Goal: Task Accomplishment & Management: Complete application form

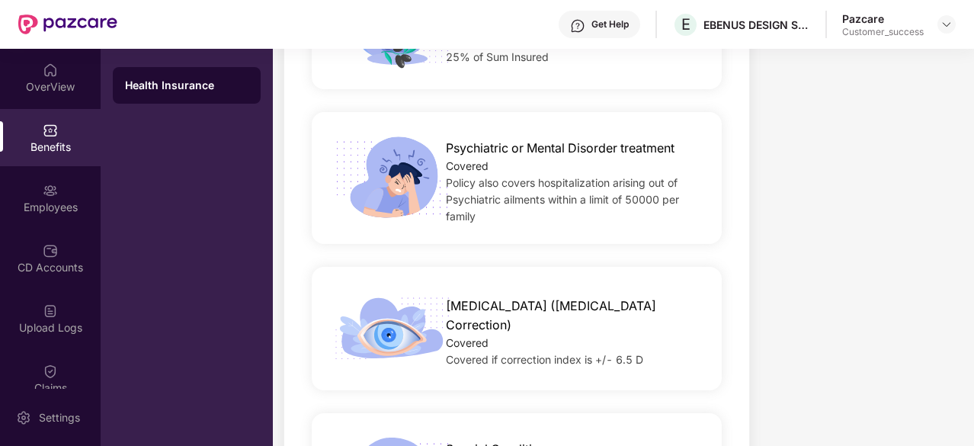
scroll to position [934, 0]
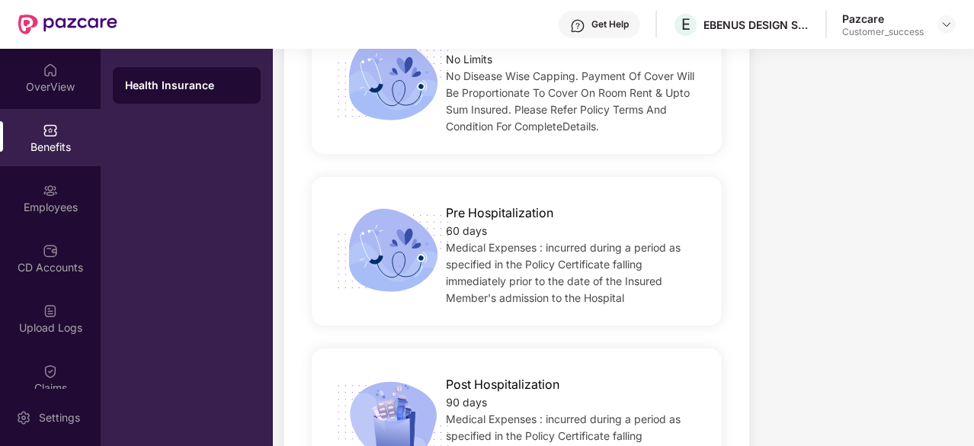
click at [648, 127] on div "Disease wise capping No Limits No Disease Wise Capping. Payment Of Cover Will B…" at bounding box center [517, 79] width 410 height 149
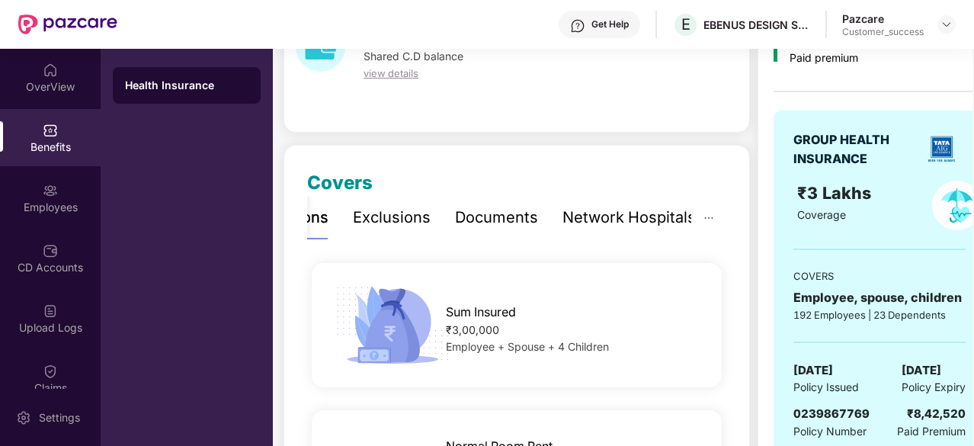
scroll to position [194, 0]
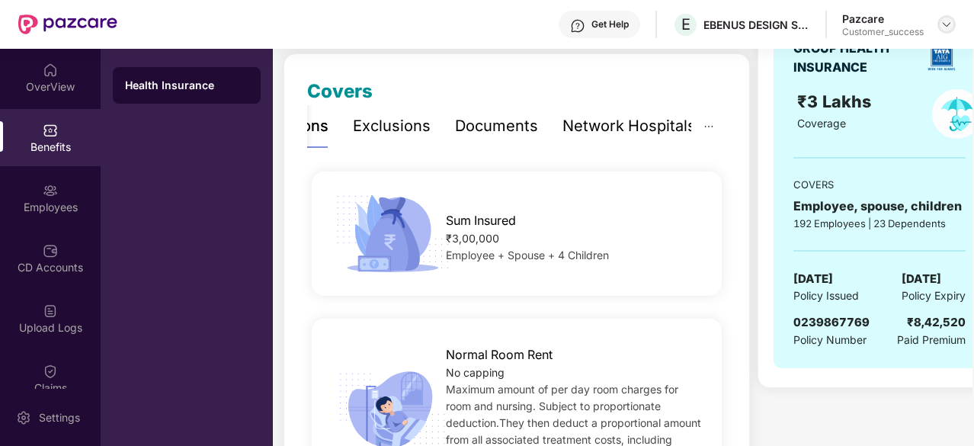
click at [942, 29] on img at bounding box center [947, 24] width 12 height 12
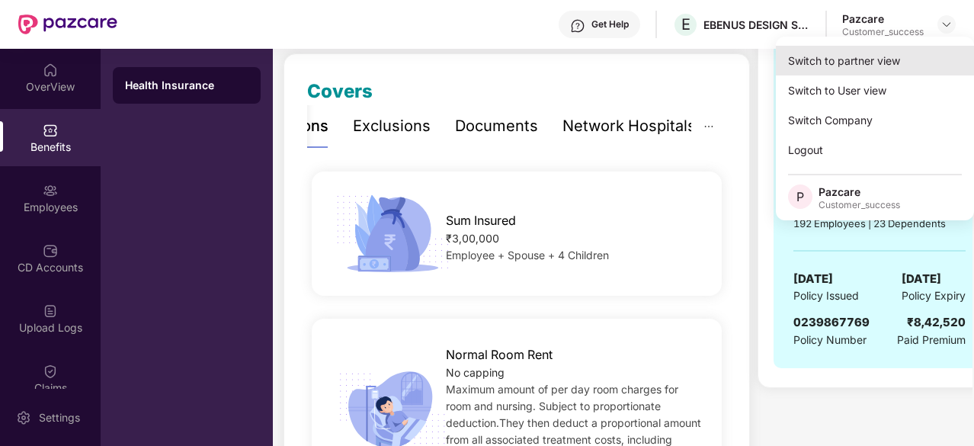
click at [872, 66] on div "Switch to partner view" at bounding box center [875, 61] width 198 height 30
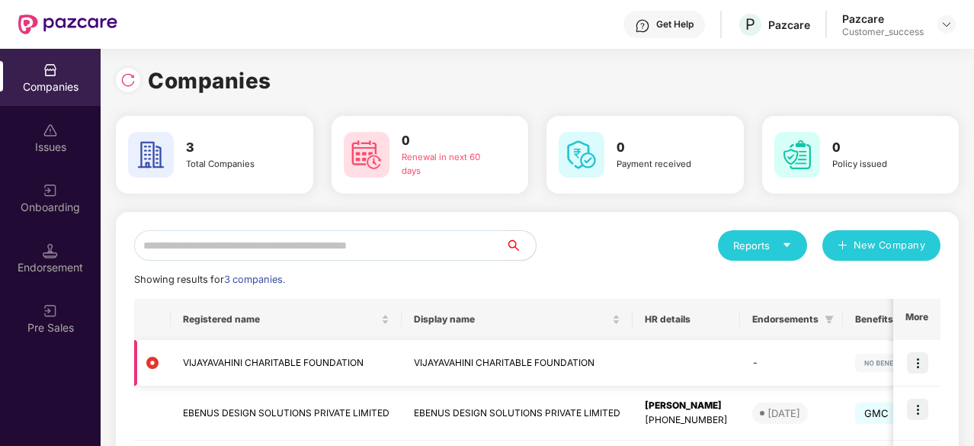
click at [913, 356] on img at bounding box center [917, 362] width 21 height 21
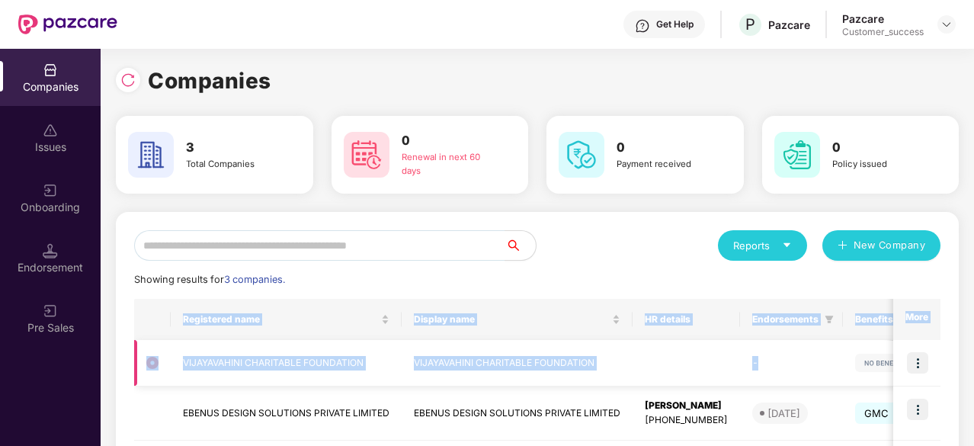
drag, startPoint x: 627, startPoint y: 274, endPoint x: 767, endPoint y: 382, distance: 176.7
click at [767, 382] on div "Reports New Company Showing results for 3 companies. Registered name Display na…" at bounding box center [537, 389] width 807 height 318
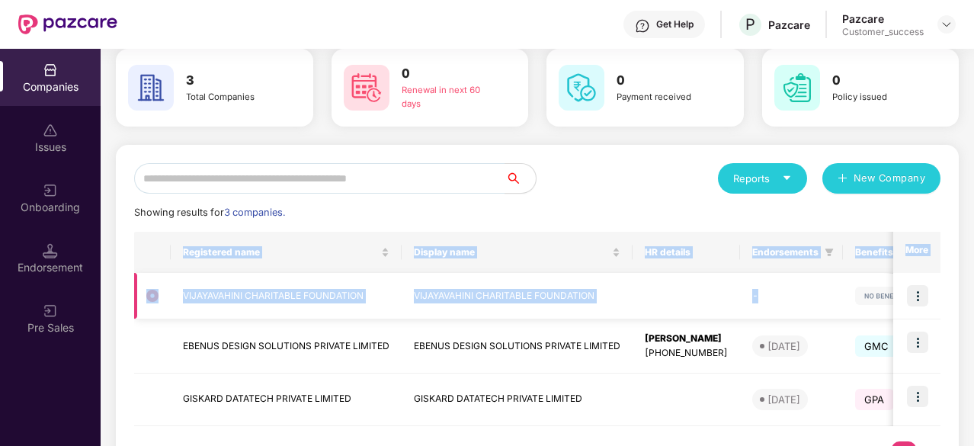
scroll to position [68, 0]
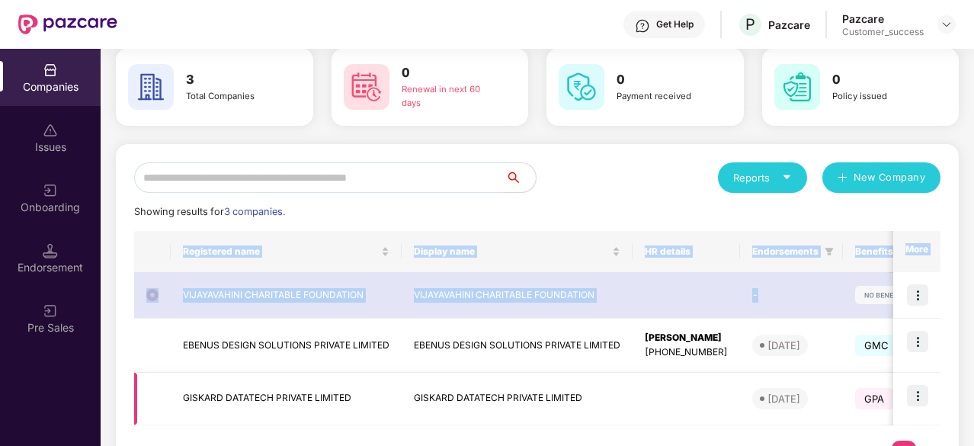
click at [920, 395] on img at bounding box center [917, 395] width 21 height 21
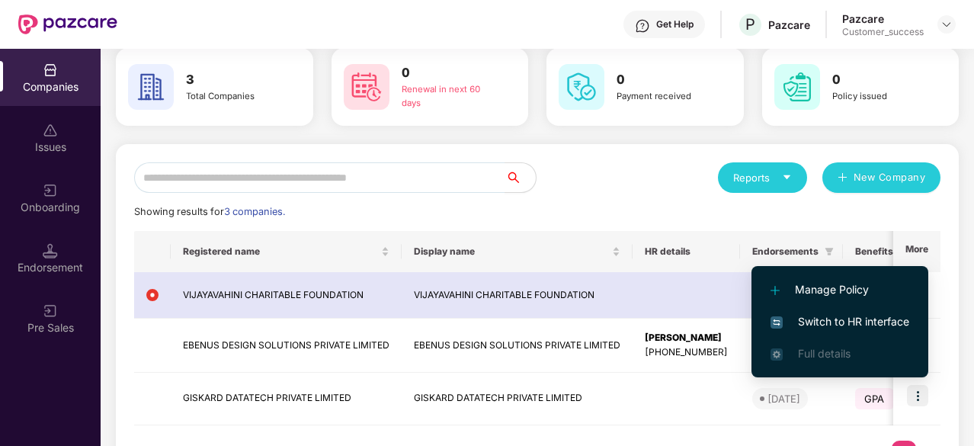
click at [838, 327] on span "Switch to HR interface" at bounding box center [840, 321] width 139 height 17
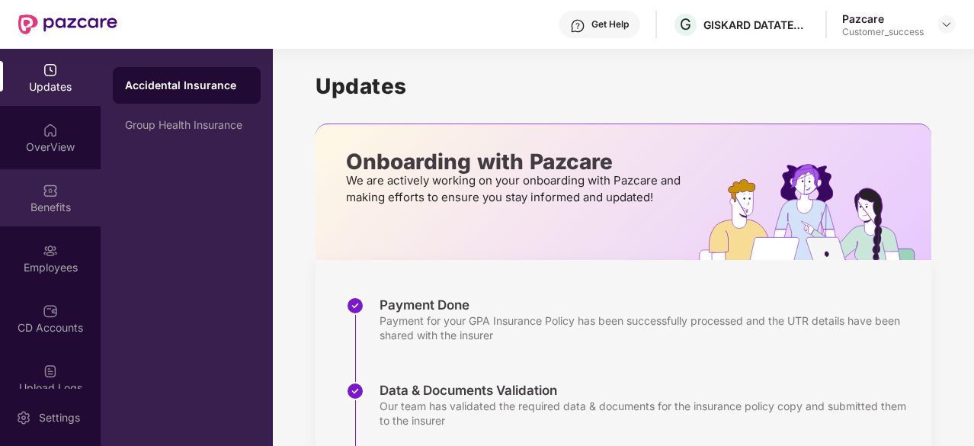
click at [43, 204] on div "Benefits" at bounding box center [50, 207] width 101 height 15
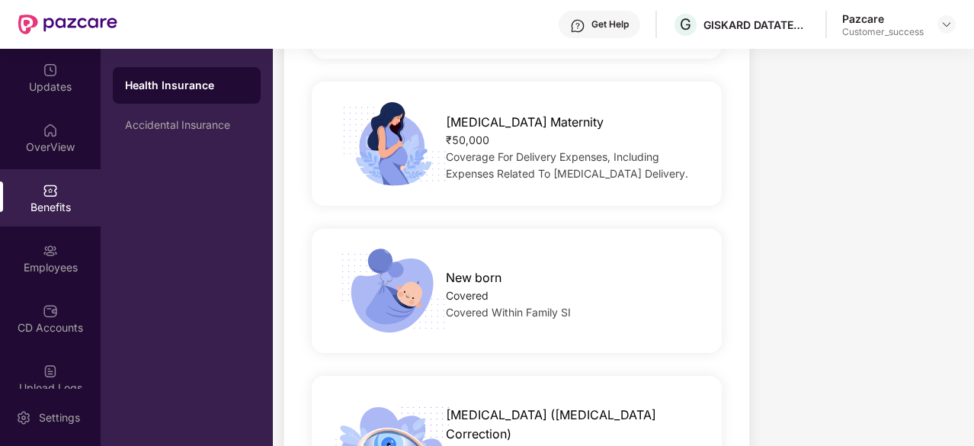
scroll to position [1947, 0]
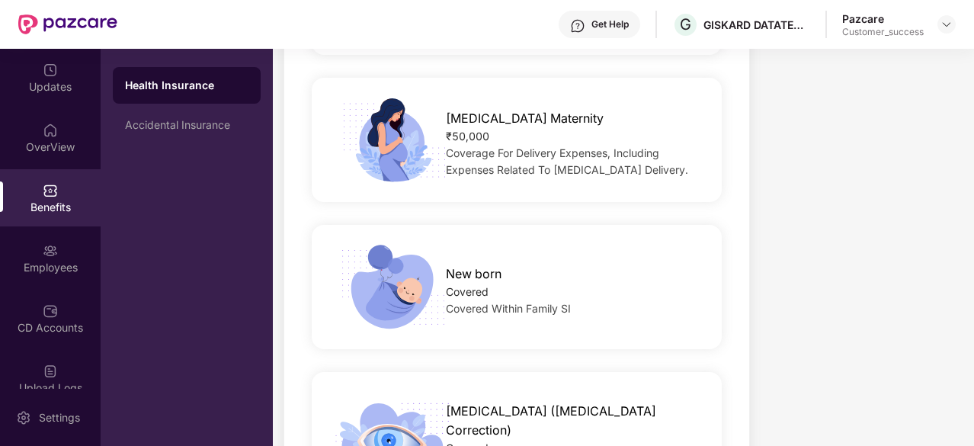
click at [585, 196] on div "[MEDICAL_DATA] Maternity ₹50,000 Coverage For Delivery Expenses, Including Expe…" at bounding box center [517, 140] width 410 height 124
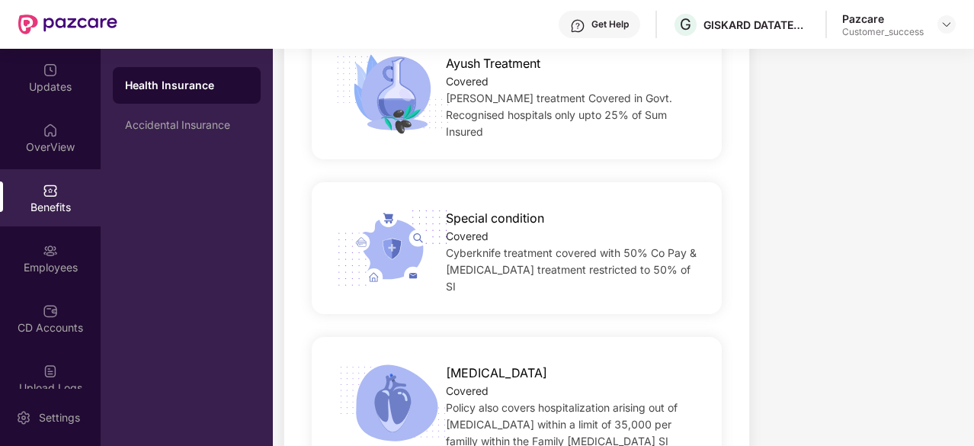
scroll to position [2447, 0]
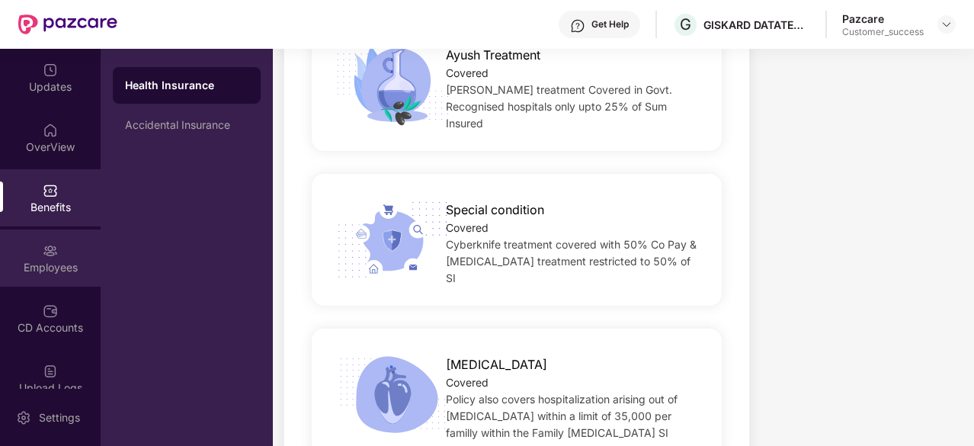
click at [49, 251] on img at bounding box center [50, 250] width 15 height 15
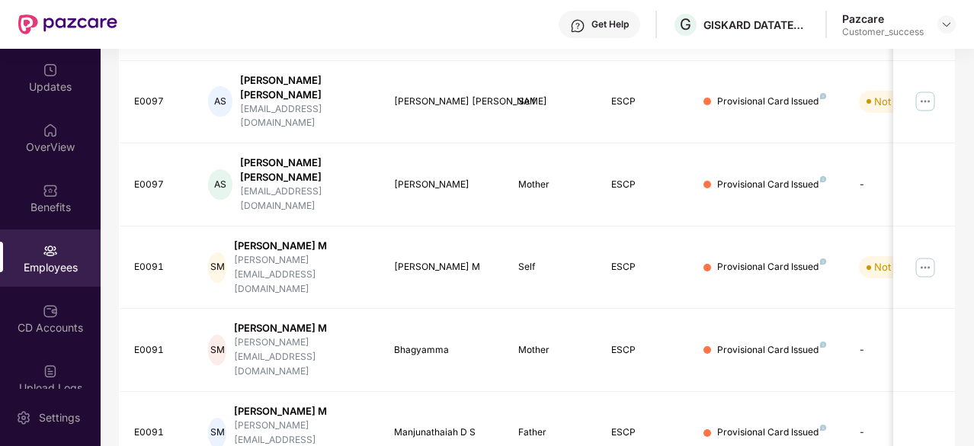
scroll to position [0, 0]
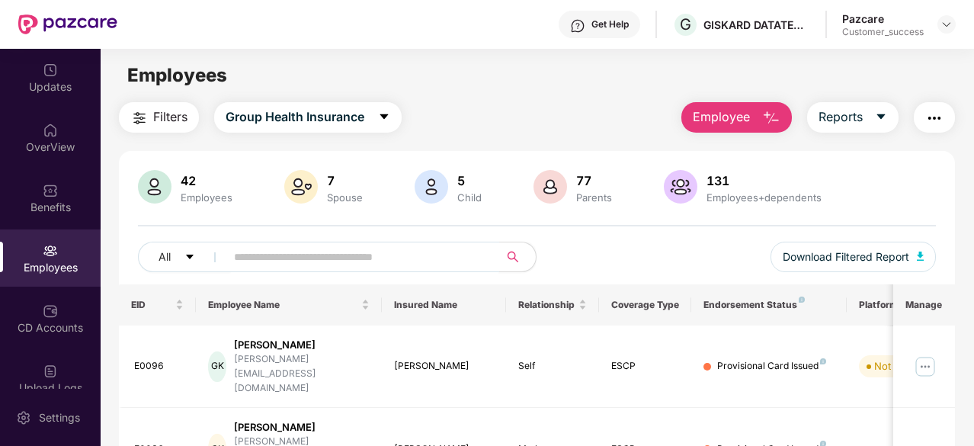
click at [310, 242] on span at bounding box center [358, 257] width 284 height 30
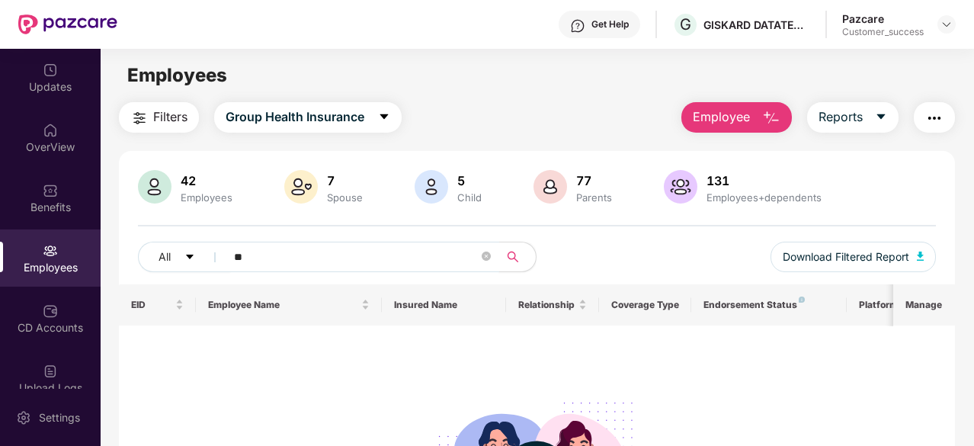
type input "*"
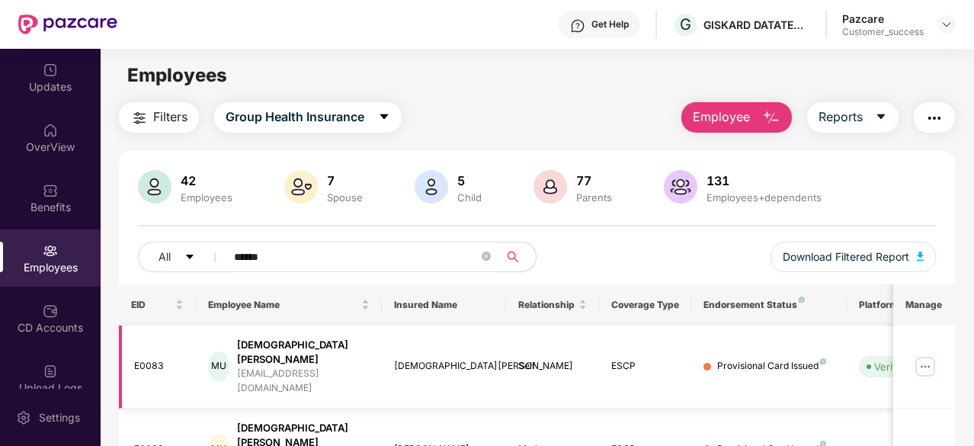
click at [929, 354] on img at bounding box center [925, 366] width 24 height 24
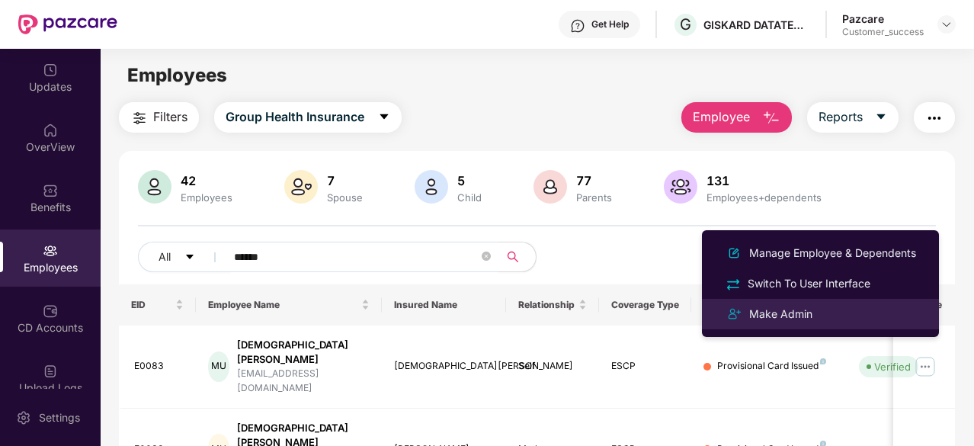
click at [810, 310] on div "Make Admin" at bounding box center [780, 314] width 69 height 17
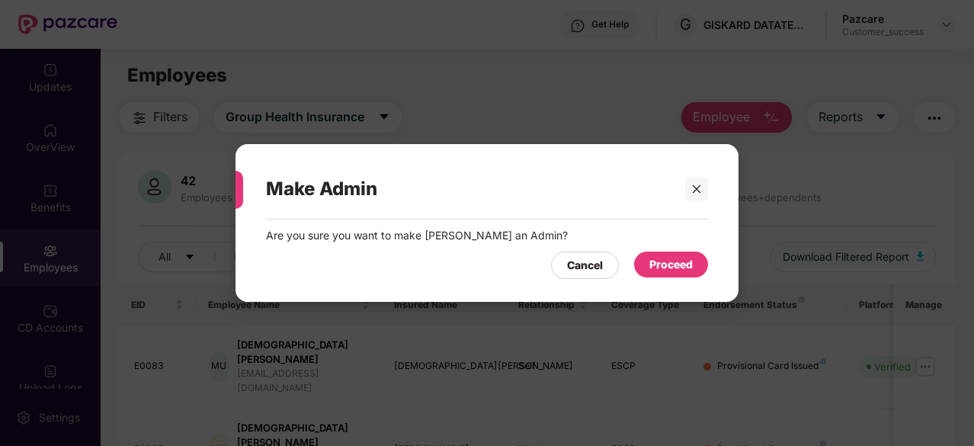
click at [686, 263] on div "Proceed" at bounding box center [671, 264] width 43 height 17
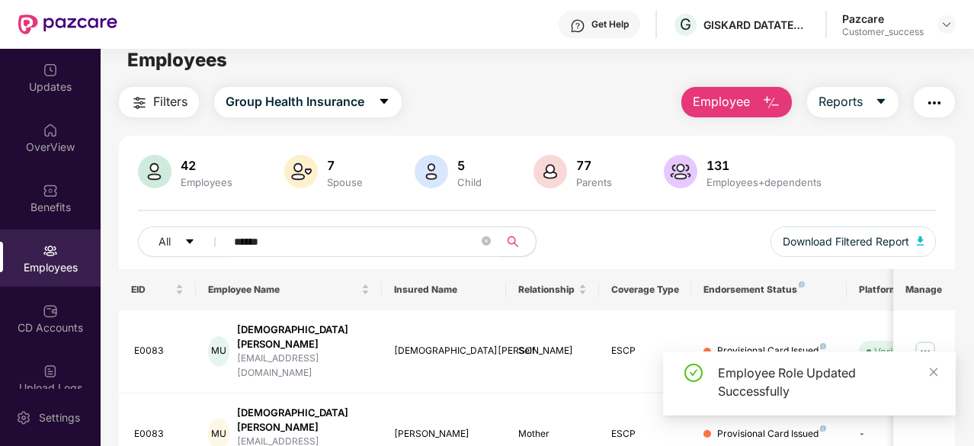
scroll to position [15, 0]
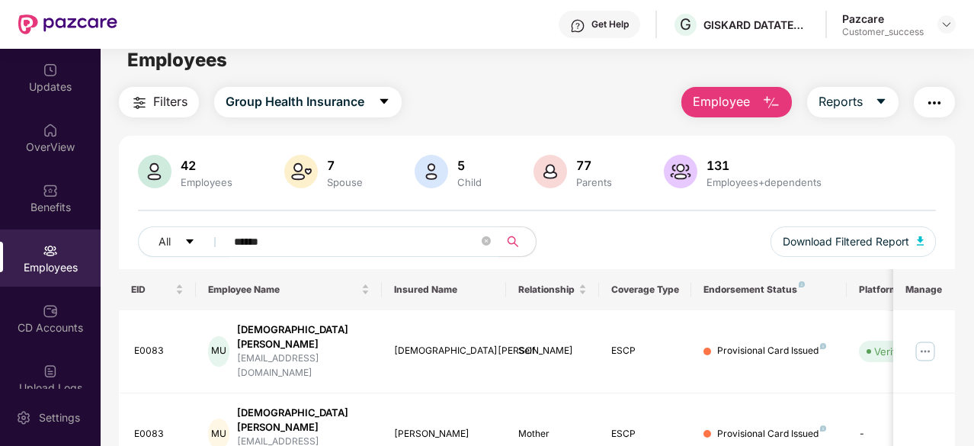
click at [409, 243] on input "******" at bounding box center [356, 241] width 245 height 23
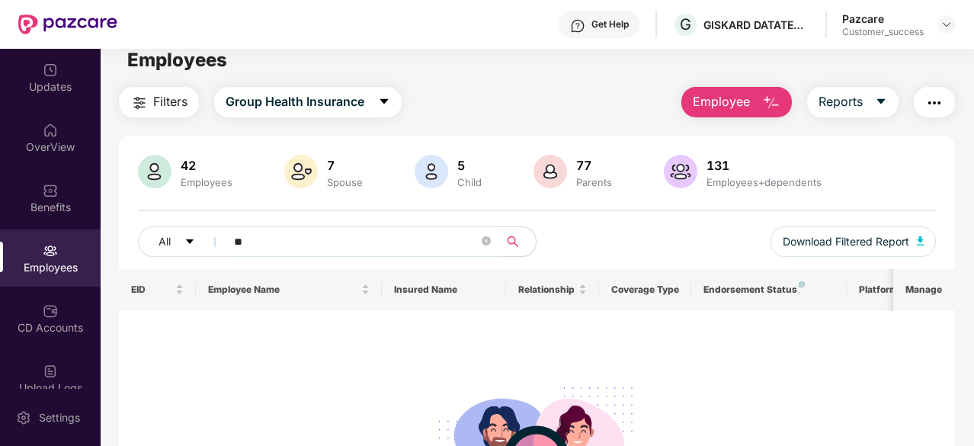
type input "*"
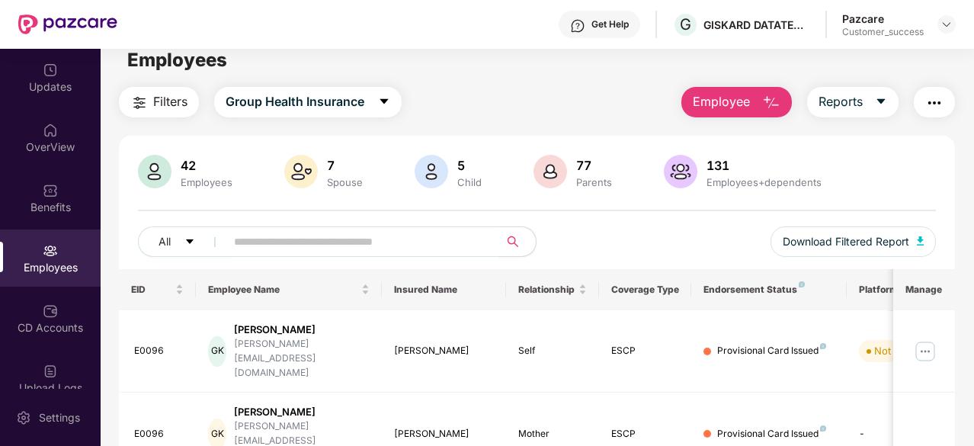
click at [750, 105] on span "Employee" at bounding box center [721, 101] width 57 height 19
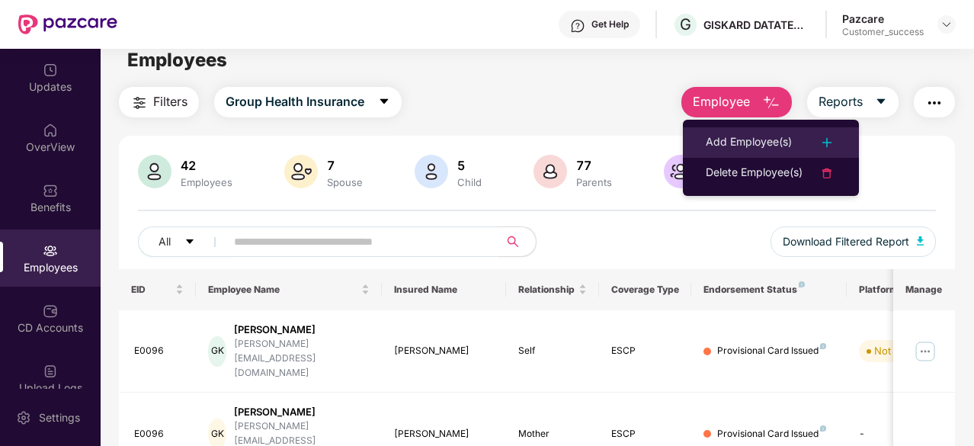
click at [752, 152] on li "Add Employee(s)" at bounding box center [771, 142] width 176 height 30
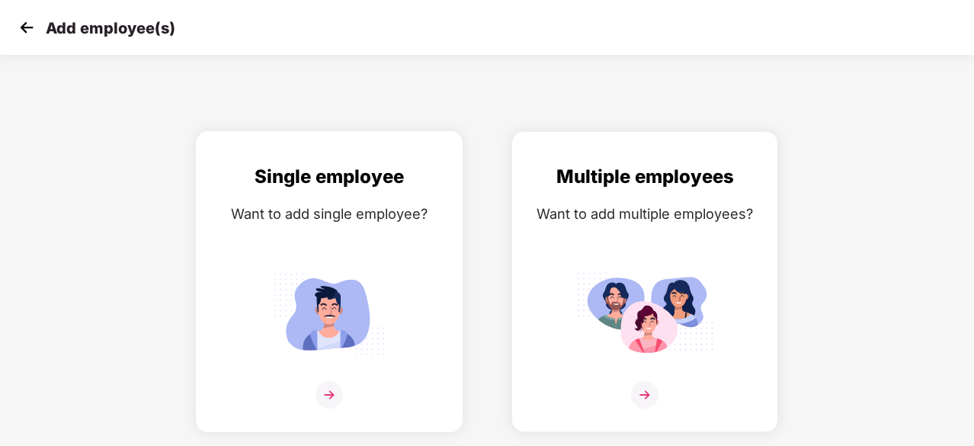
click at [326, 396] on img at bounding box center [329, 394] width 27 height 27
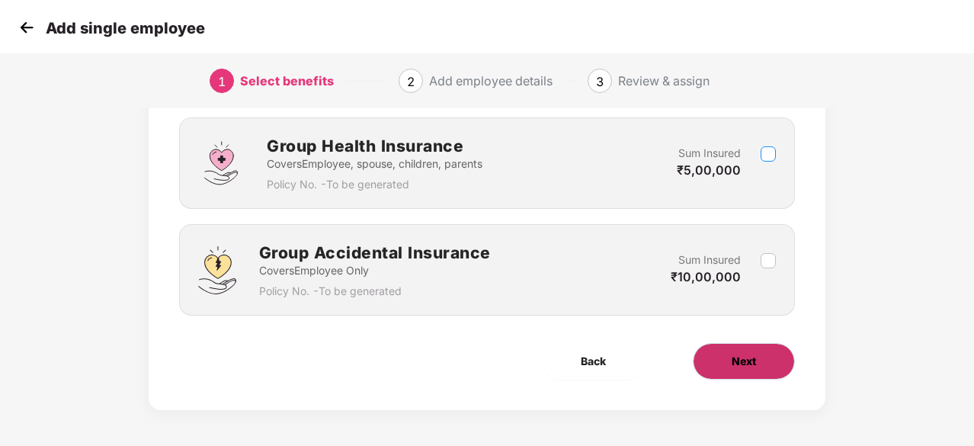
scroll to position [223, 0]
click at [732, 354] on span "Next" at bounding box center [744, 360] width 24 height 17
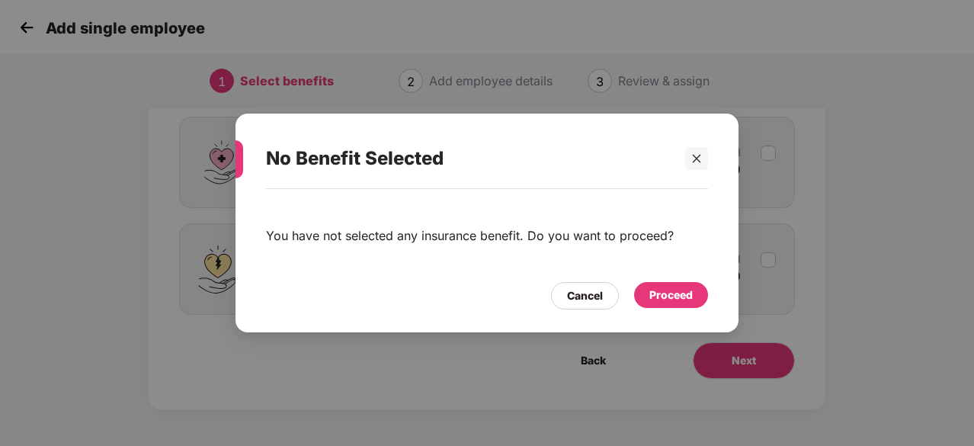
click at [688, 287] on div "Proceed" at bounding box center [671, 295] width 43 height 17
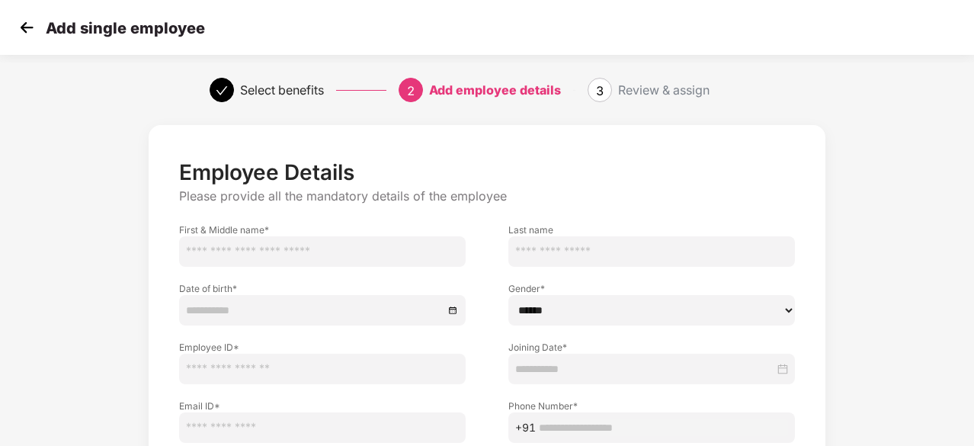
click at [268, 252] on input "text" at bounding box center [322, 251] width 287 height 30
type input "*"
type input "*****"
click at [288, 310] on input at bounding box center [315, 310] width 258 height 17
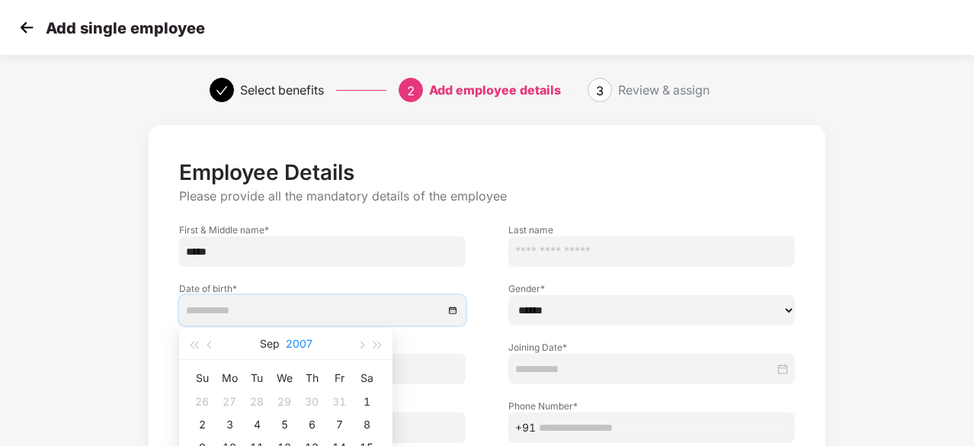
click at [287, 340] on button "2007" at bounding box center [299, 344] width 27 height 30
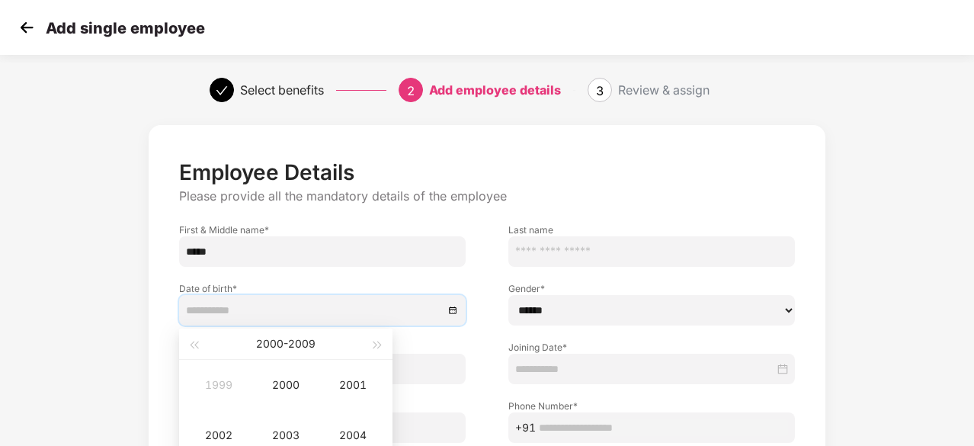
type input "**********"
click at [197, 344] on span "button" at bounding box center [194, 346] width 8 height 8
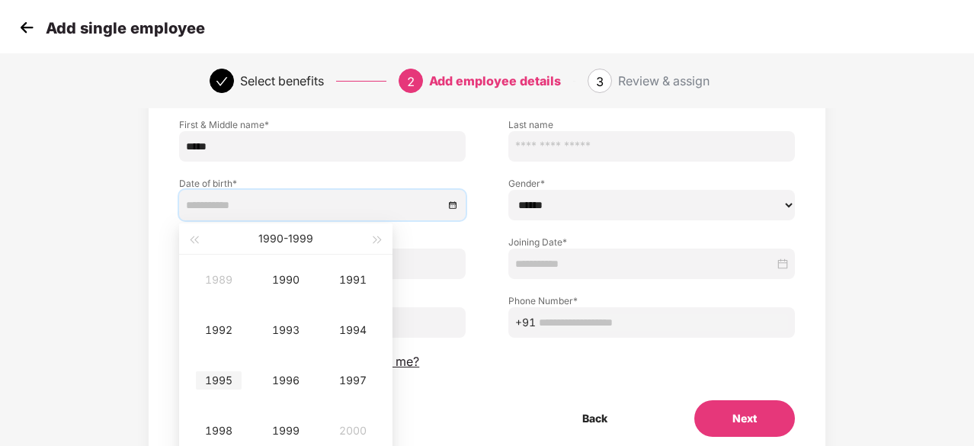
type input "**********"
click at [218, 374] on div "1995" at bounding box center [219, 380] width 46 height 18
type input "**********"
click at [213, 281] on div "Jan" at bounding box center [219, 280] width 46 height 18
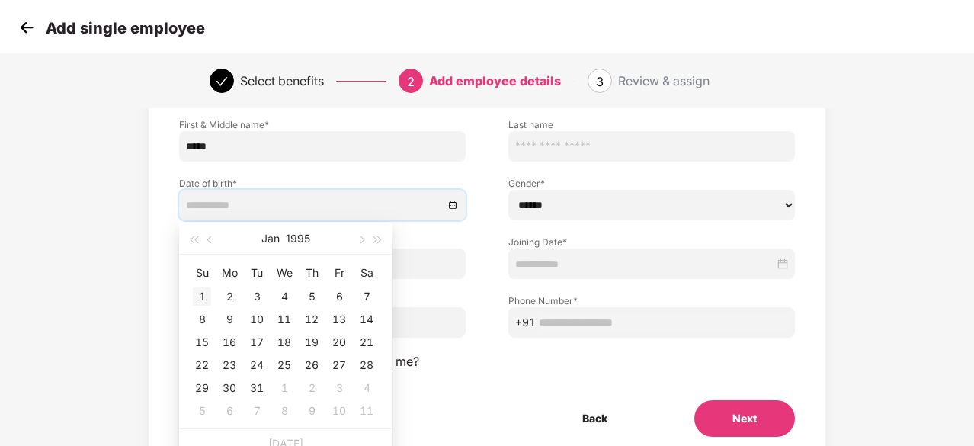
type input "**********"
click at [202, 301] on div "1" at bounding box center [202, 296] width 18 height 18
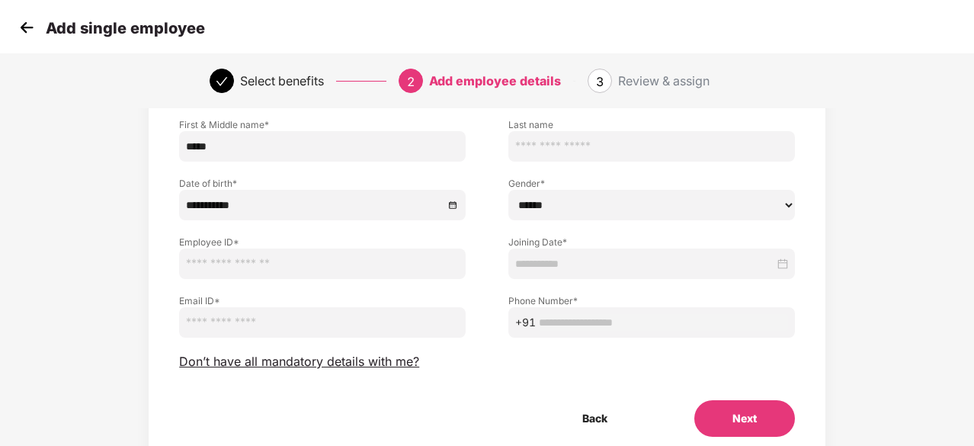
click at [571, 193] on select "****** **** ******" at bounding box center [651, 205] width 287 height 30
select select "******"
click at [508, 190] on select "****** **** ******" at bounding box center [651, 205] width 287 height 30
click at [387, 268] on input "text" at bounding box center [322, 264] width 287 height 30
type input "*"
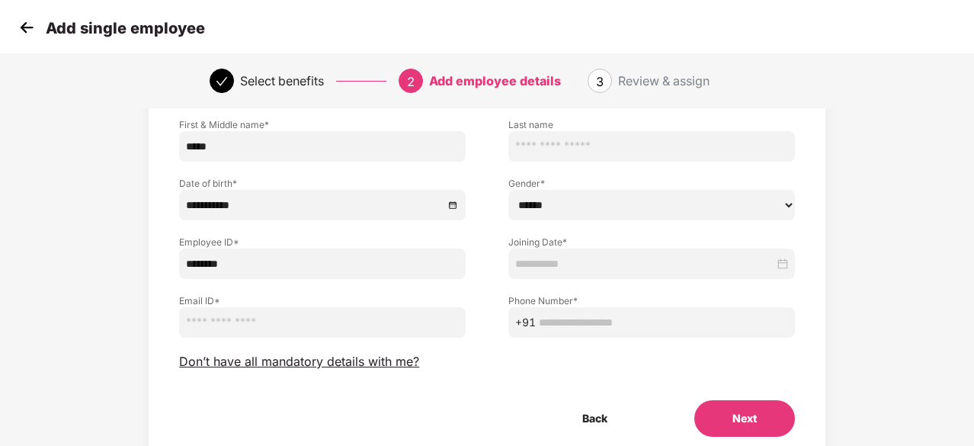
paste input "**********"
type input "*******"
click at [302, 329] on input "email" at bounding box center [322, 322] width 287 height 30
paste input "**********"
type input "**********"
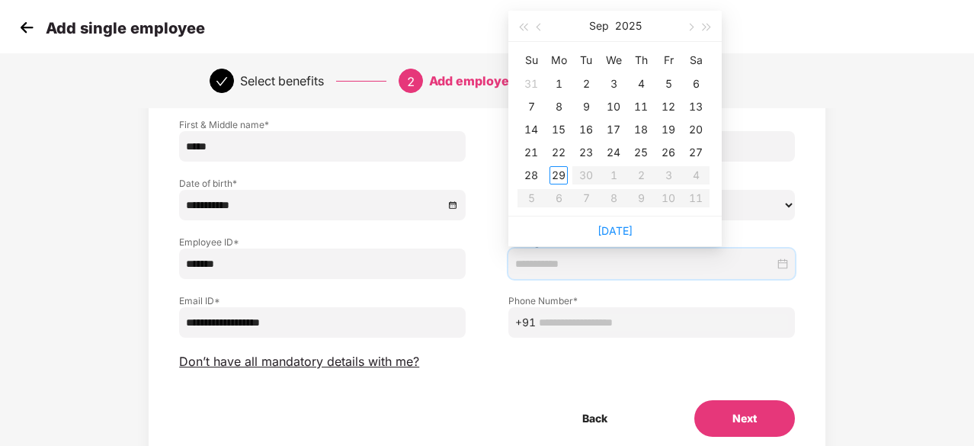
click at [611, 270] on input at bounding box center [644, 263] width 259 height 17
type input "**********"
click at [561, 85] on div "1" at bounding box center [559, 84] width 18 height 18
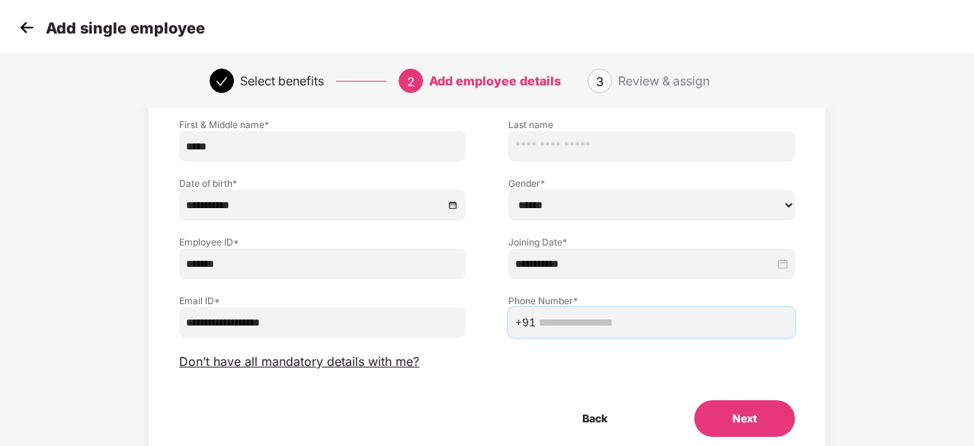
click at [566, 327] on input "text" at bounding box center [663, 322] width 249 height 17
click at [592, 428] on button "Back" at bounding box center [594, 418] width 101 height 37
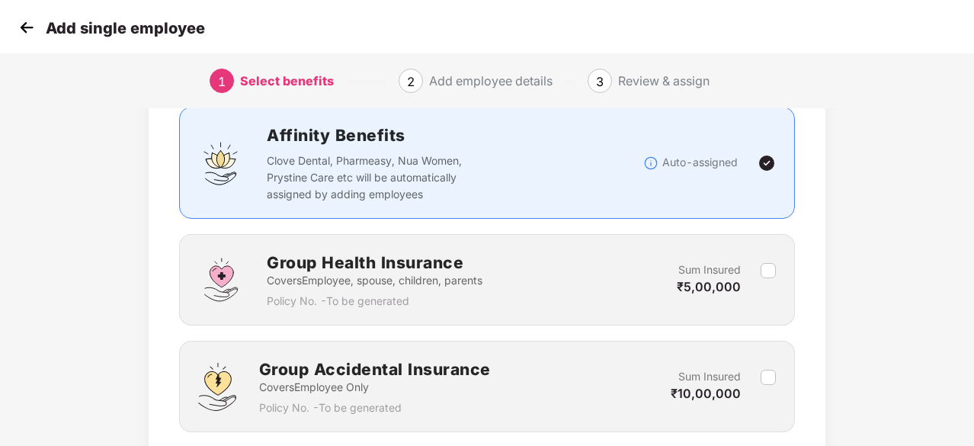
click at [24, 34] on img at bounding box center [26, 27] width 23 height 23
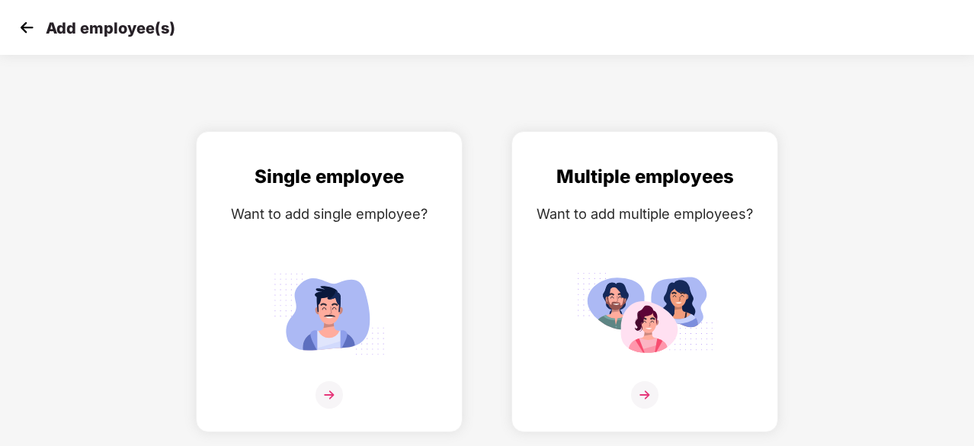
click at [24, 34] on img at bounding box center [26, 27] width 23 height 23
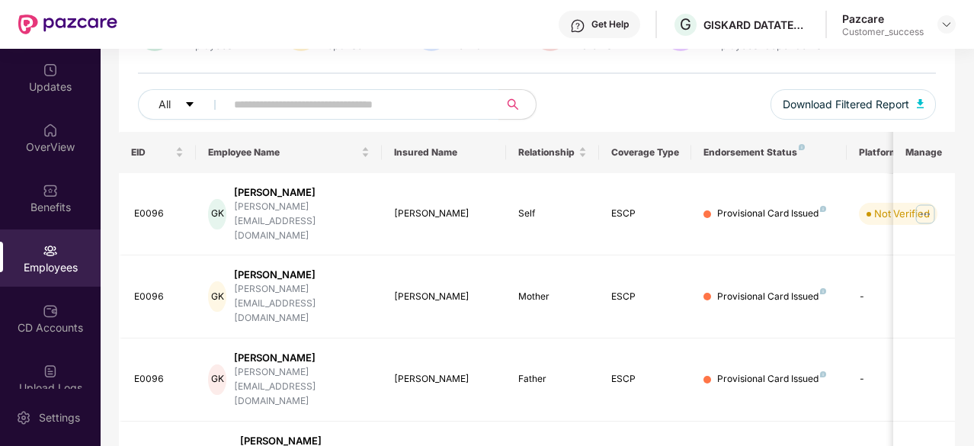
scroll to position [153, 0]
click at [354, 106] on input "text" at bounding box center [356, 103] width 245 height 23
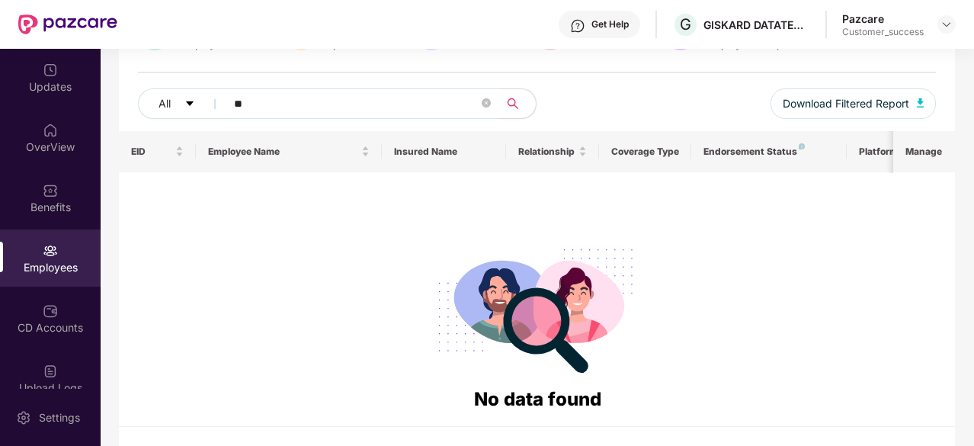
type input "*"
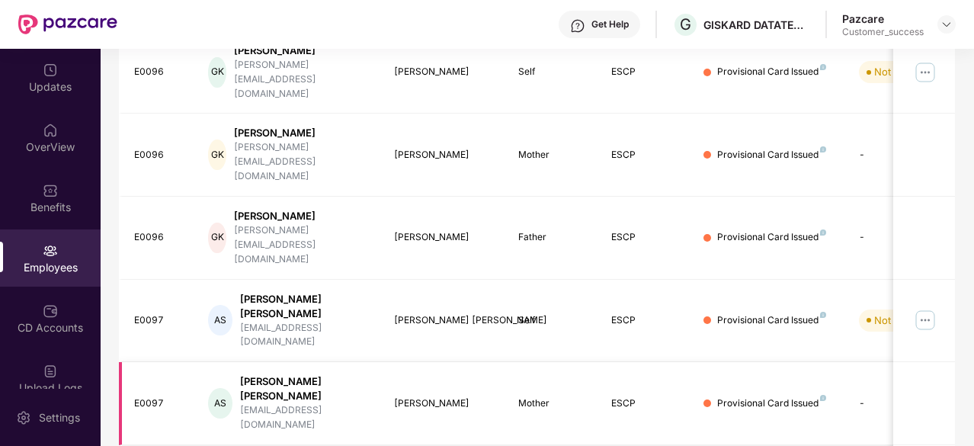
scroll to position [513, 0]
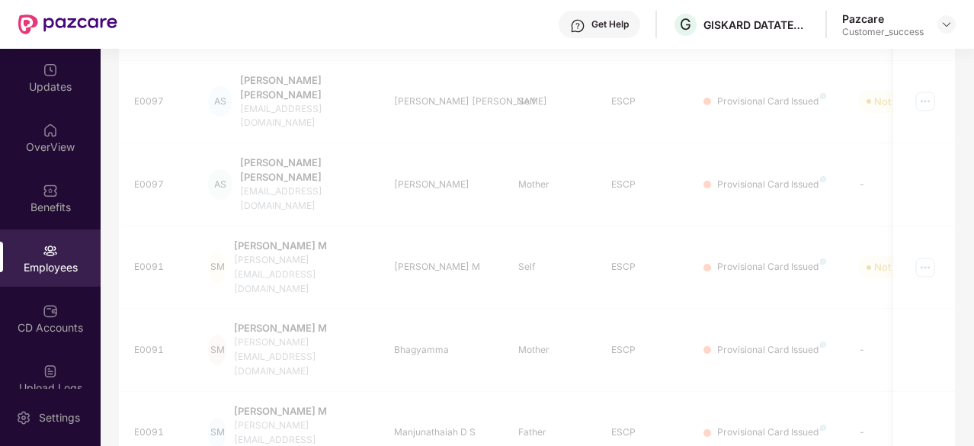
scroll to position [500, 0]
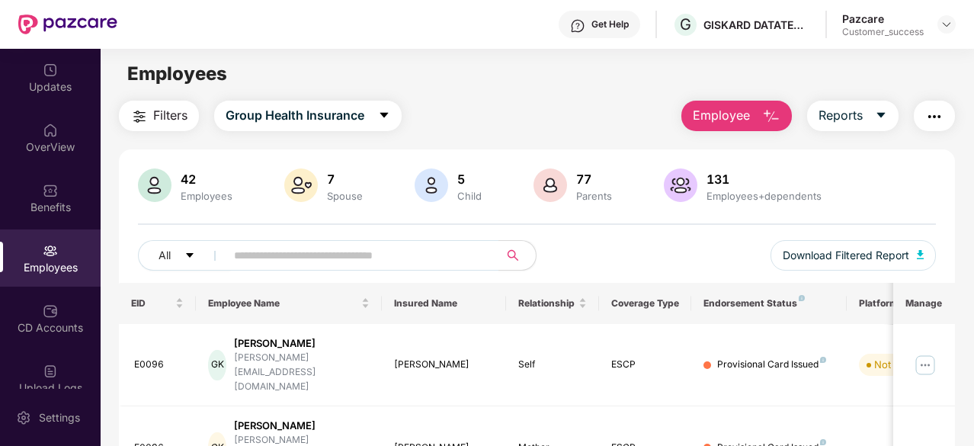
scroll to position [0, 0]
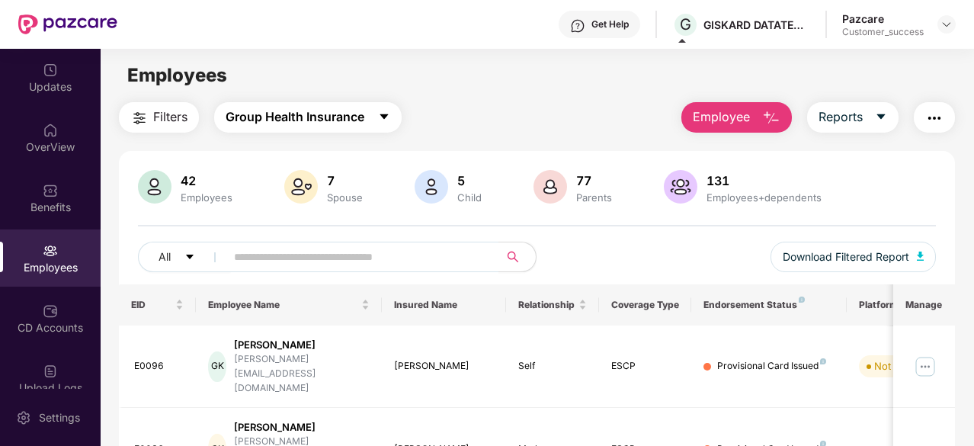
click at [348, 112] on span "Group Health Insurance" at bounding box center [295, 116] width 139 height 19
click at [470, 100] on main "Employees Filters Group Health Insurance Employee Reports 42 Employees 7 Spouse…" at bounding box center [537, 272] width 873 height 446
click at [358, 123] on span "Group Health Insurance" at bounding box center [295, 116] width 139 height 19
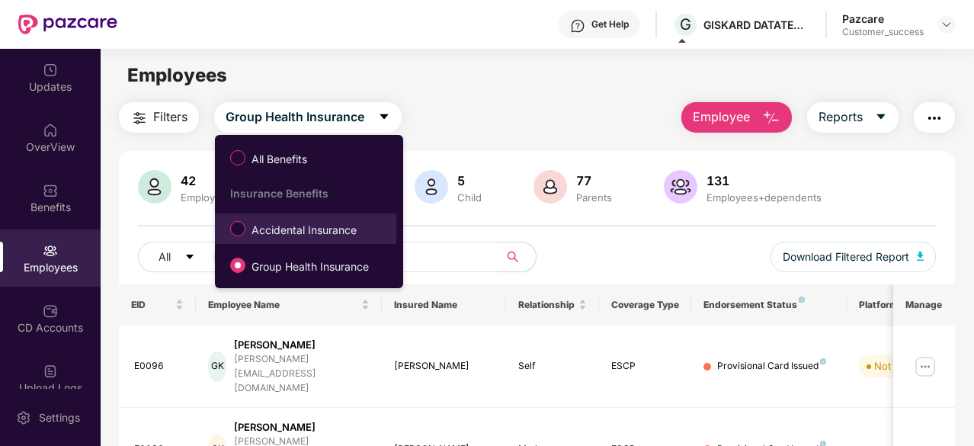
click at [336, 223] on span "Accidental Insurance" at bounding box center [303, 230] width 117 height 17
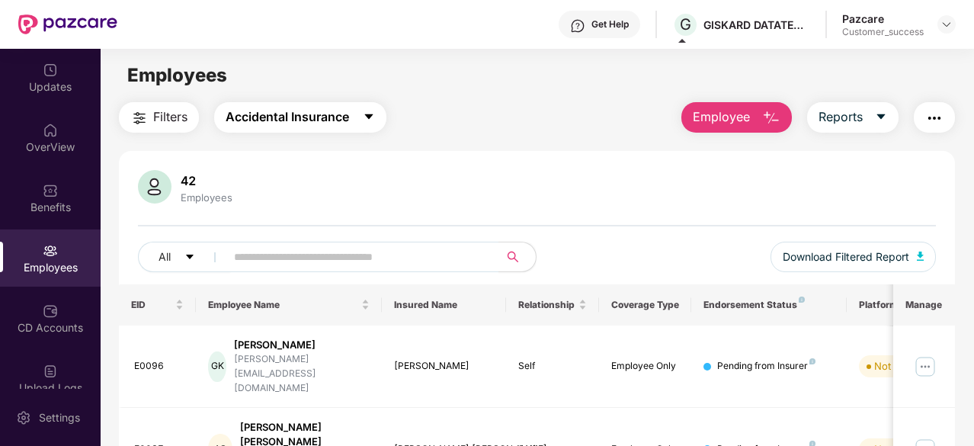
click at [281, 121] on span "Accidental Insurance" at bounding box center [287, 116] width 123 height 19
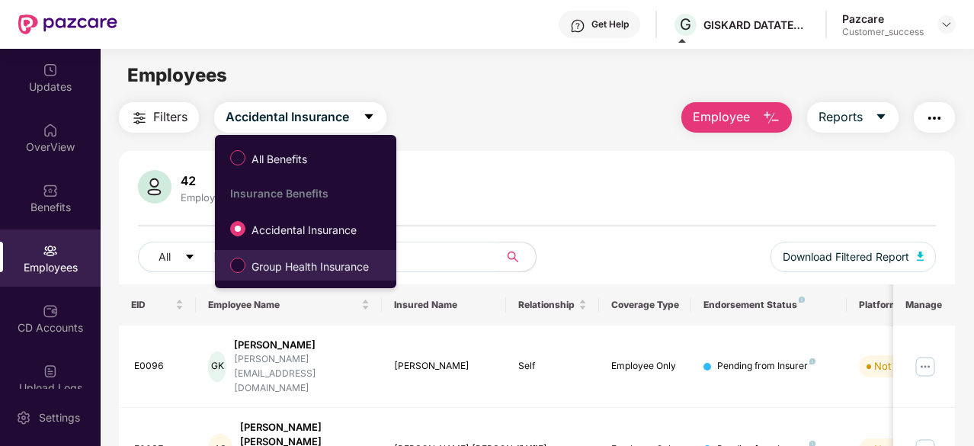
click at [302, 264] on span "Group Health Insurance" at bounding box center [310, 266] width 130 height 17
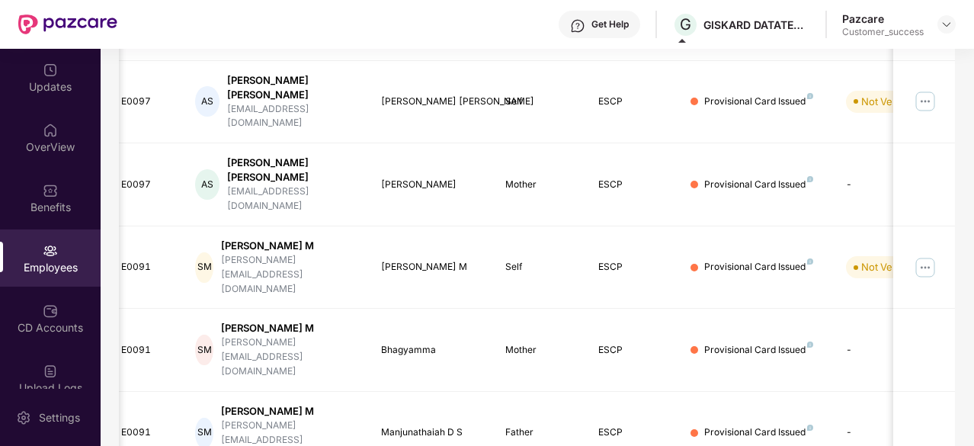
scroll to position [0, 152]
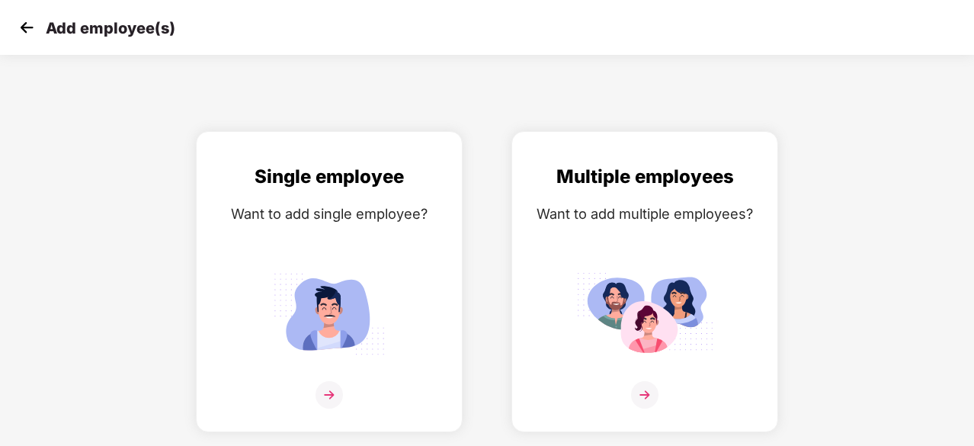
click at [25, 27] on img at bounding box center [26, 27] width 23 height 23
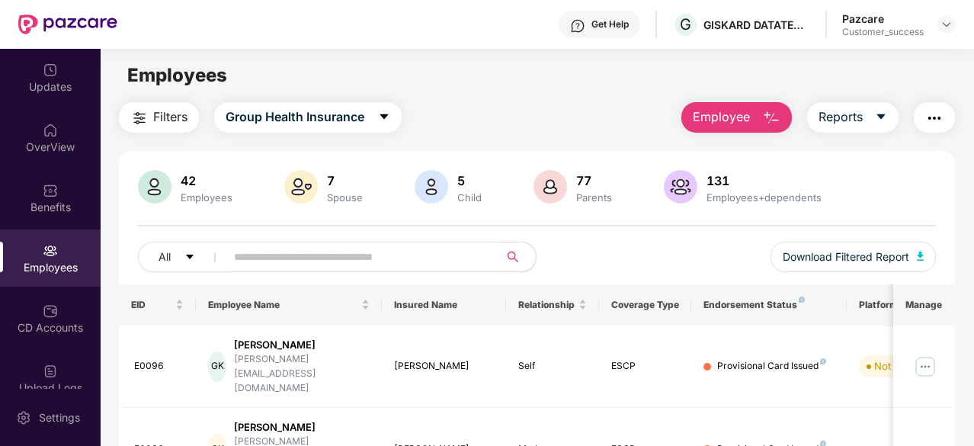
click at [487, 126] on div "Filters Group Health Insurance Employee Reports" at bounding box center [537, 117] width 836 height 30
click at [940, 25] on div at bounding box center [947, 24] width 18 height 18
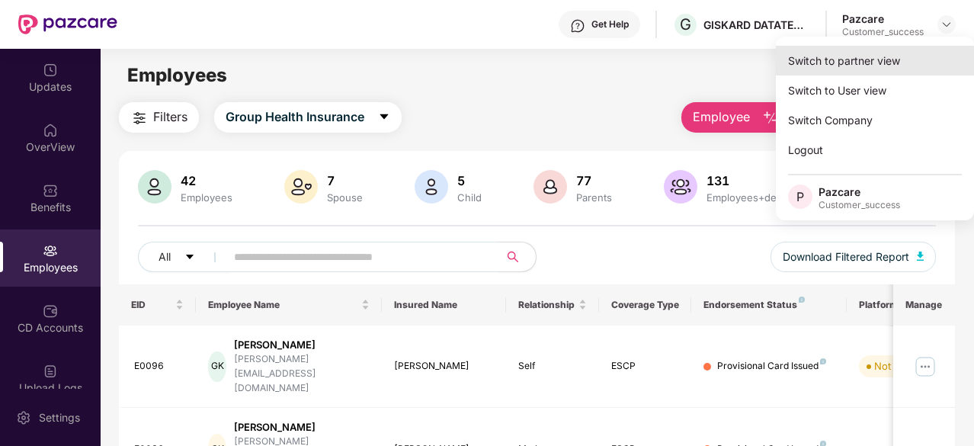
click at [915, 53] on div "Switch to partner view" at bounding box center [875, 61] width 198 height 30
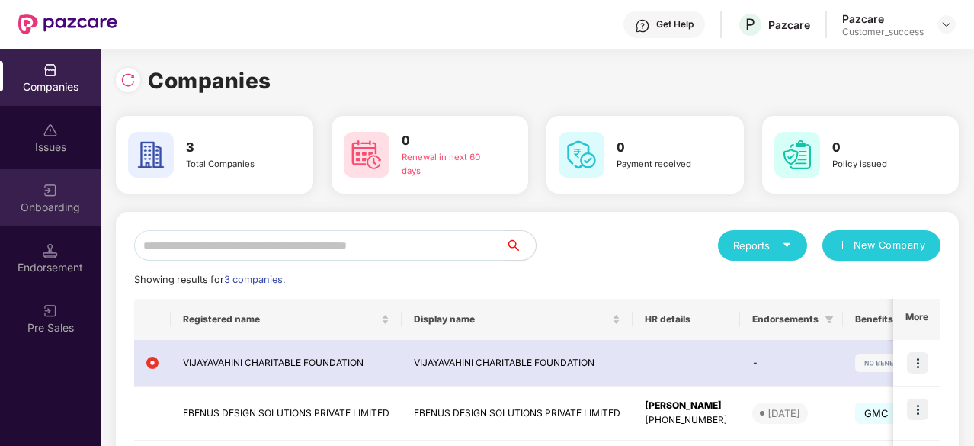
click at [75, 221] on div "Onboarding" at bounding box center [50, 197] width 101 height 57
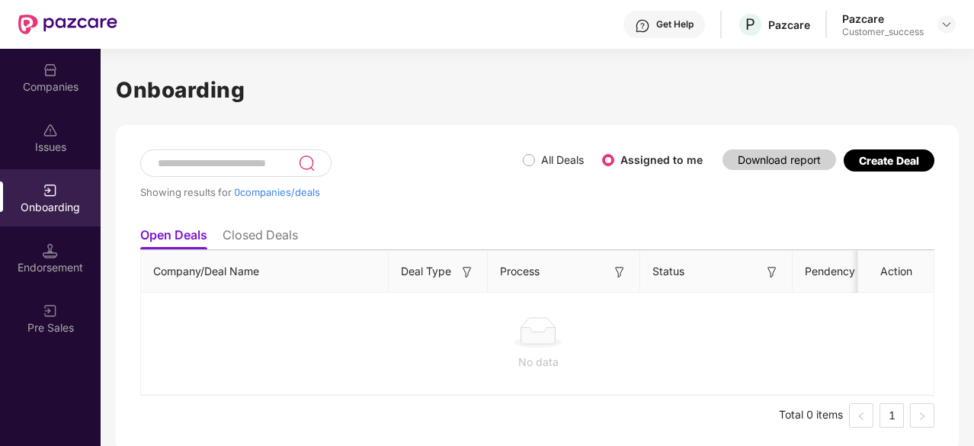
click at [262, 229] on li "Closed Deals" at bounding box center [260, 238] width 75 height 22
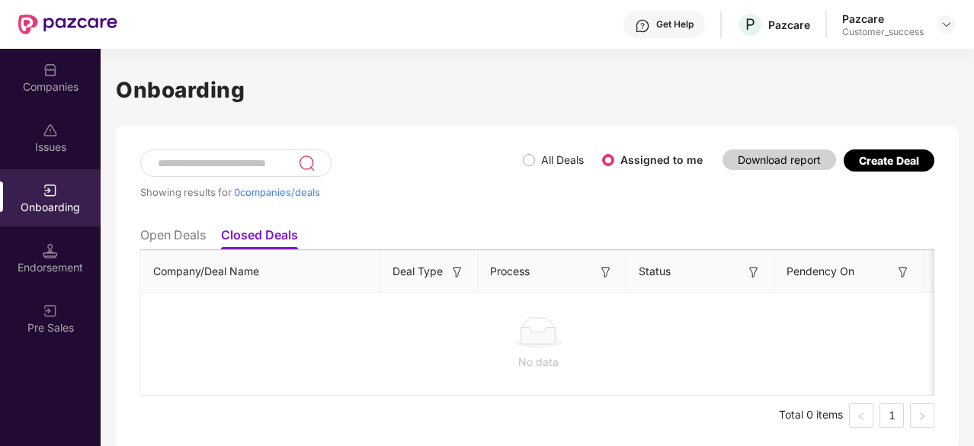
click at [166, 239] on li "Open Deals" at bounding box center [173, 238] width 66 height 22
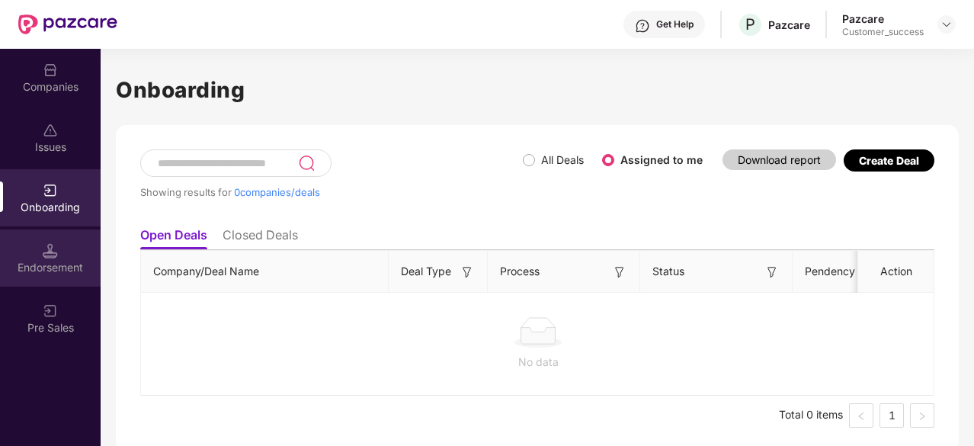
click at [21, 272] on div "Endorsement" at bounding box center [50, 267] width 101 height 15
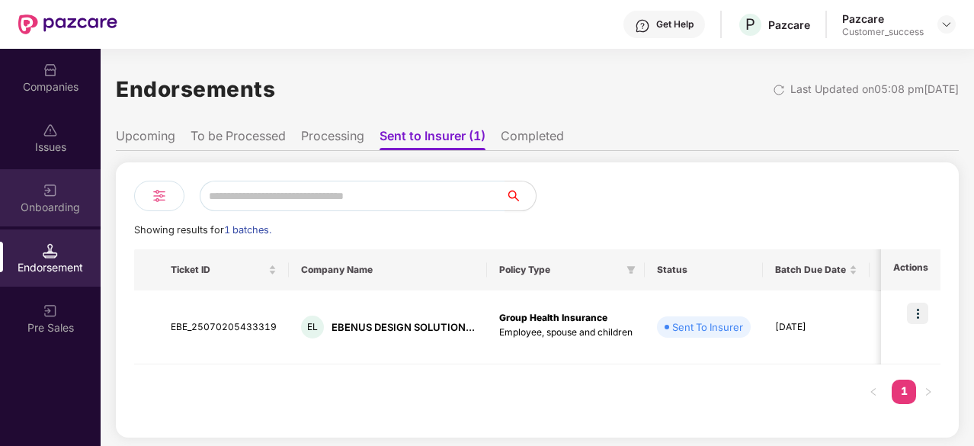
click at [47, 184] on img at bounding box center [50, 190] width 15 height 15
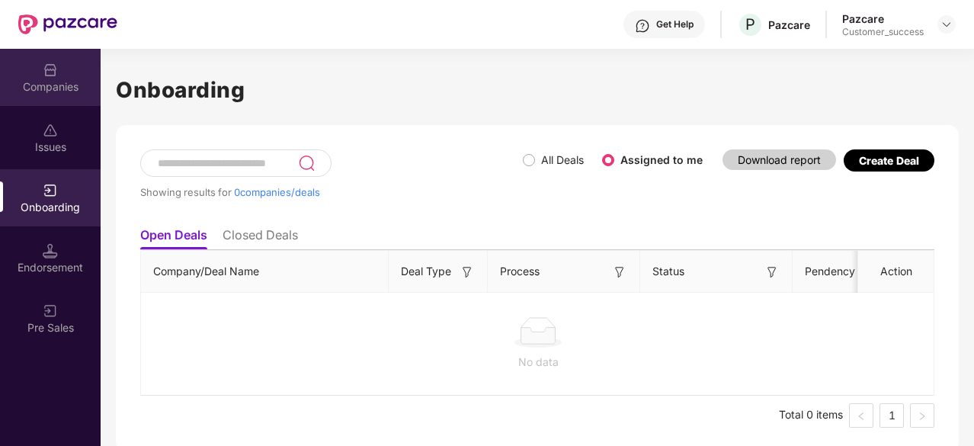
click at [55, 80] on div "Companies" at bounding box center [50, 86] width 101 height 15
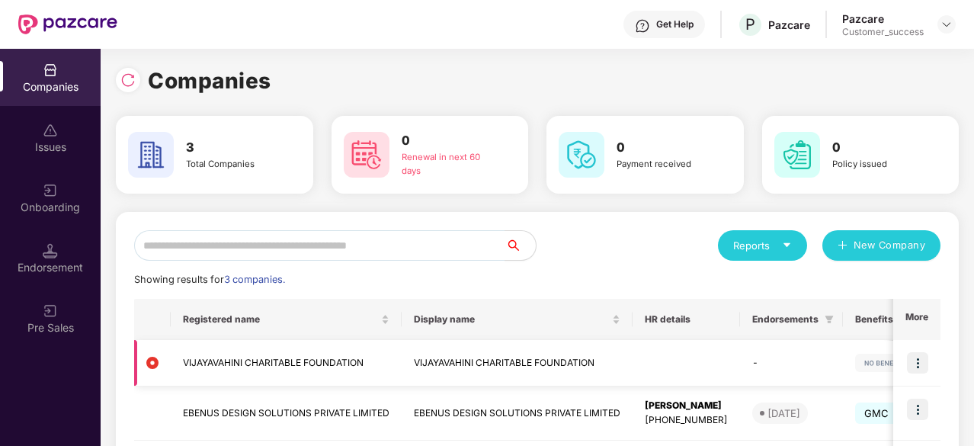
scroll to position [131, 0]
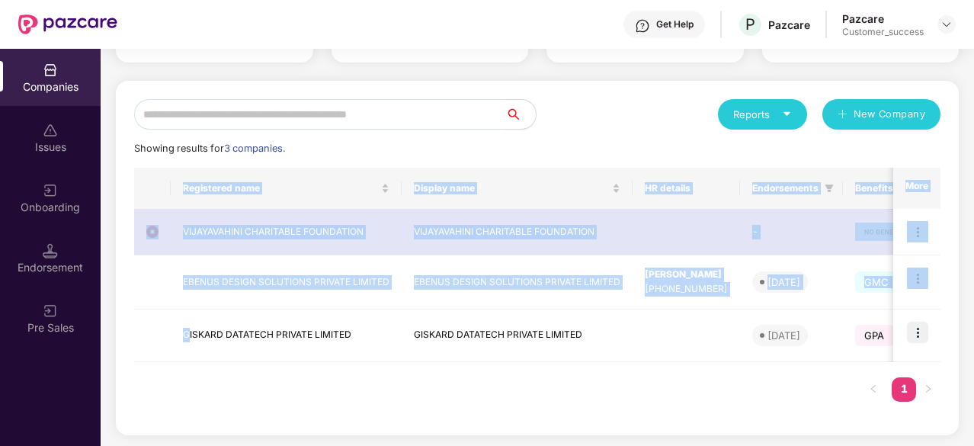
drag, startPoint x: 187, startPoint y: 337, endPoint x: 350, endPoint y: 362, distance: 165.1
click at [350, 362] on div "Registered name Display name HR details Endorsements Benefits Earliest Renewal …" at bounding box center [537, 292] width 807 height 249
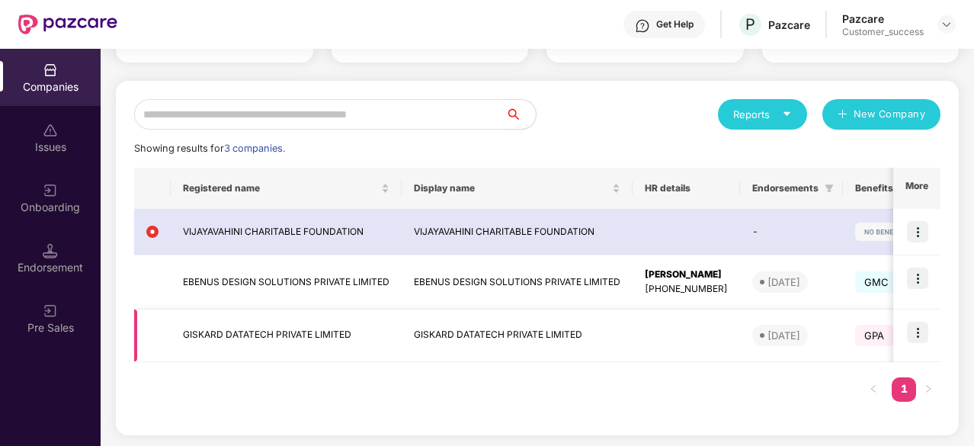
click at [343, 358] on td "GISKARD DATATECH PRIVATE LIMITED" at bounding box center [286, 336] width 231 height 53
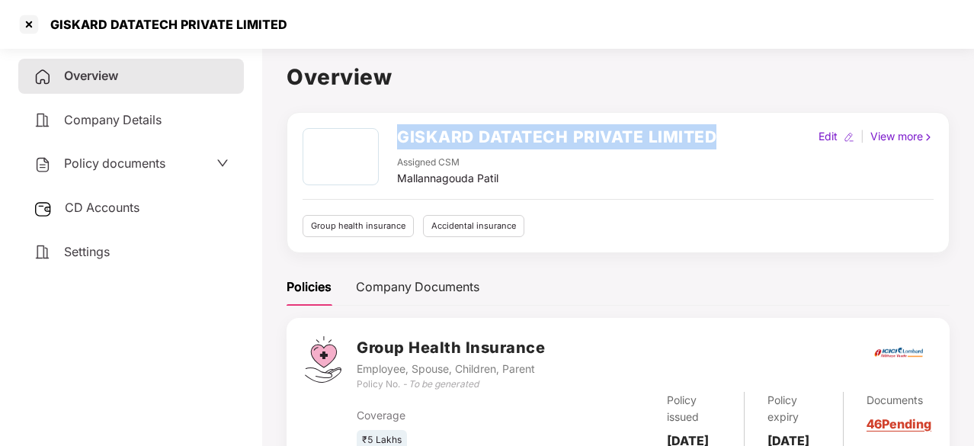
drag, startPoint x: 720, startPoint y: 126, endPoint x: 399, endPoint y: 115, distance: 320.4
click at [399, 115] on div "GISKARD DATATECH PRIVATE LIMITED Assigned CSM Mallannagouda Patil Edit | View m…" at bounding box center [618, 182] width 663 height 141
